Goal: Transaction & Acquisition: Purchase product/service

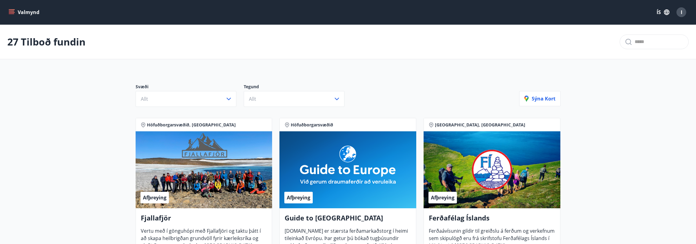
scroll to position [1069, 0]
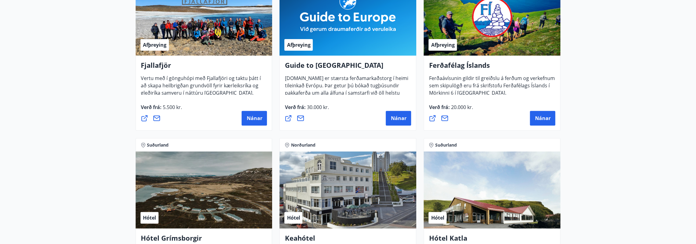
scroll to position [0, 0]
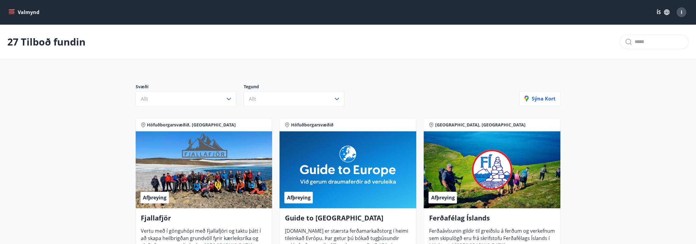
click at [14, 11] on icon "menu" at bounding box center [12, 12] width 6 height 6
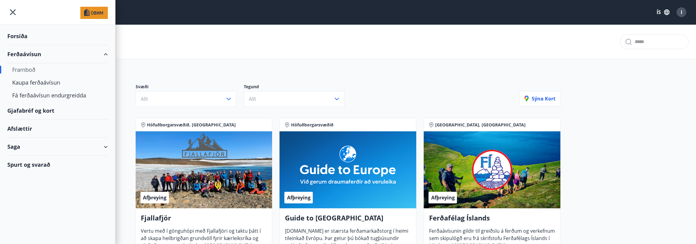
click at [22, 66] on div "Framboð" at bounding box center [57, 69] width 91 height 13
click at [21, 71] on div "Framboð" at bounding box center [57, 69] width 91 height 13
click at [24, 85] on div "Kaupa ferðaávísun" at bounding box center [57, 82] width 91 height 13
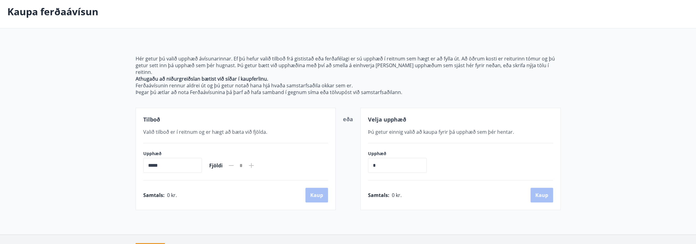
scroll to position [31, 0]
click at [175, 159] on input "*****" at bounding box center [172, 164] width 59 height 15
drag, startPoint x: 159, startPoint y: 158, endPoint x: 142, endPoint y: 157, distance: 16.5
click at [158, 158] on input "*****" at bounding box center [172, 164] width 59 height 15
click at [182, 128] on span "Valið tilboð er í reitnum og er hægt að bæta við fjölda." at bounding box center [205, 131] width 124 height 7
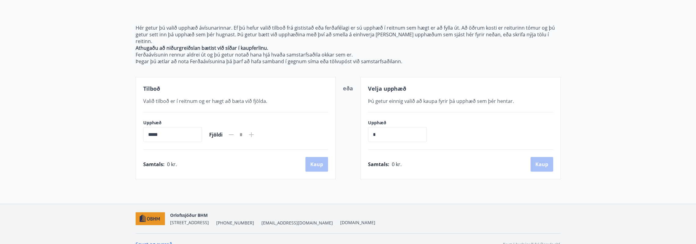
scroll to position [64, 0]
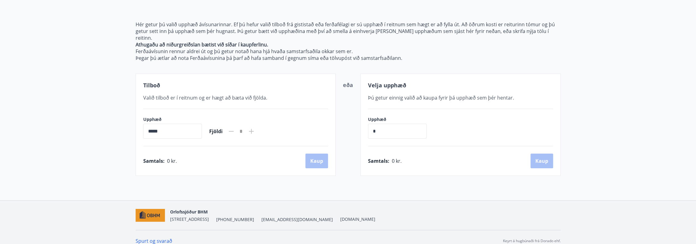
click at [57, 93] on main "[PERSON_NAME] ferðaávísun Hér getur þú valið upphæð ávísunarinnar. Ef þú hefur …" at bounding box center [348, 68] width 696 height 215
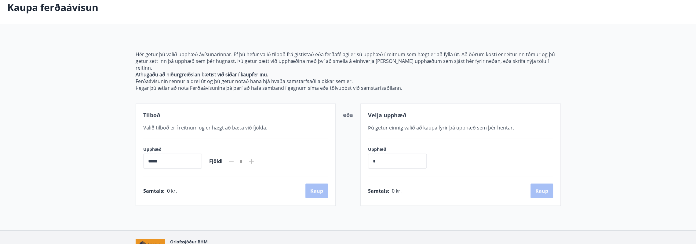
scroll to position [33, 0]
drag, startPoint x: 213, startPoint y: 74, endPoint x: 231, endPoint y: 74, distance: 18.6
click at [231, 79] on p "Ferðaávísunin rennur aldrei út og þú getur notað hana hjá hvaða samstarfsaðila …" at bounding box center [348, 82] width 425 height 7
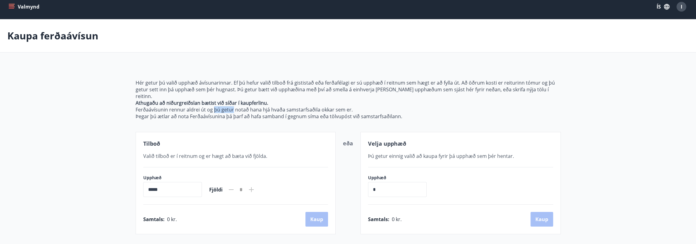
scroll to position [0, 0]
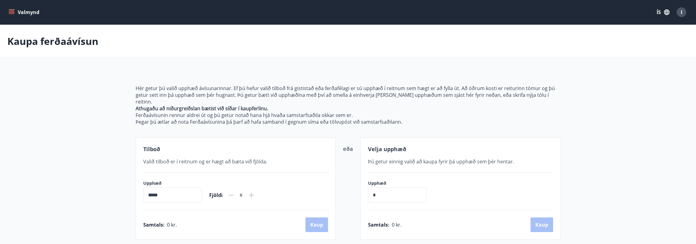
click at [162, 158] on span "Valið tilboð er í reitnum og er hægt að bæta við fjölda." at bounding box center [205, 161] width 124 height 7
click at [152, 190] on input "*****" at bounding box center [172, 195] width 59 height 15
click at [161, 189] on input "*****" at bounding box center [172, 195] width 59 height 15
click at [10, 11] on icon "menu" at bounding box center [12, 12] width 6 height 6
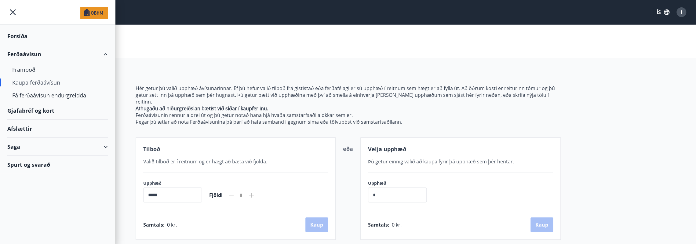
click at [29, 113] on div "Gjafabréf og kort" at bounding box center [57, 111] width 101 height 18
